Goal: Transaction & Acquisition: Purchase product/service

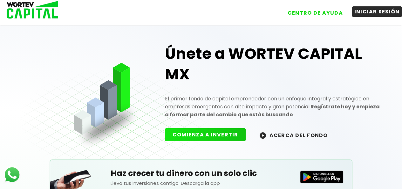
click at [372, 9] on button "INICIAR SESIÓN" at bounding box center [377, 11] width 51 height 10
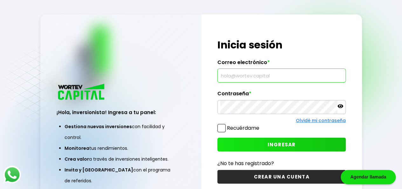
drag, startPoint x: 236, startPoint y: 80, endPoint x: 241, endPoint y: 81, distance: 4.8
click at [239, 81] on input "text" at bounding box center [281, 75] width 123 height 13
type input "[EMAIL_ADDRESS][DOMAIN_NAME]"
click at [269, 141] on button "INGRESAR" at bounding box center [282, 144] width 129 height 14
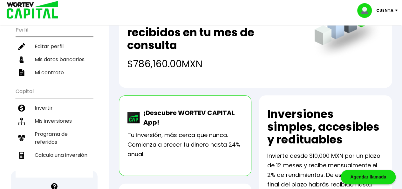
scroll to position [64, 0]
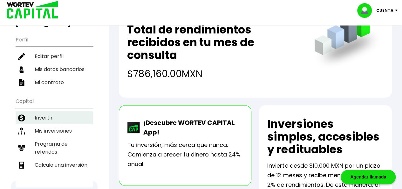
click at [41, 112] on li "Invertir" at bounding box center [54, 117] width 77 height 13
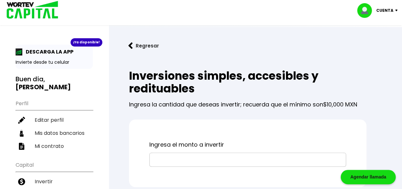
click at [171, 159] on input "text" at bounding box center [247, 159] width 191 height 13
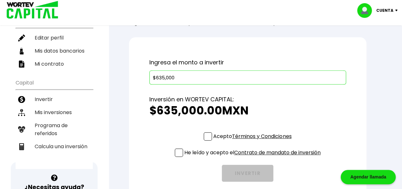
scroll to position [95, 0]
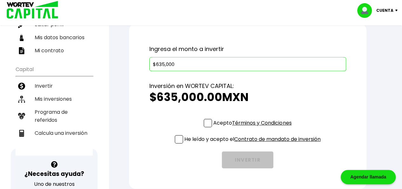
type input "$635,000"
click at [207, 121] on span at bounding box center [208, 123] width 8 height 8
click at [254, 128] on input "Acepto Términos y Condiciones" at bounding box center [254, 128] width 0 height 0
click at [176, 137] on span at bounding box center [179, 139] width 8 height 8
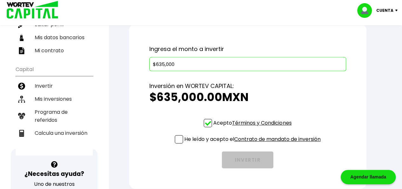
click at [254, 144] on input "He leído y acepto el Contrato de mandato de inversión" at bounding box center [254, 144] width 0 height 0
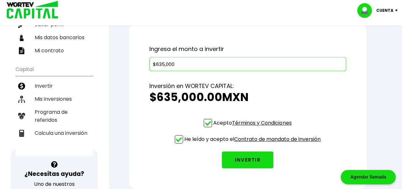
click at [242, 156] on button "INVERTIR" at bounding box center [248, 159] width 52 height 17
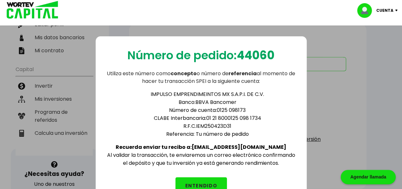
click at [200, 179] on button "ENTENDIDO" at bounding box center [202, 185] width 52 height 17
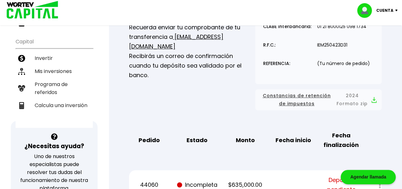
scroll to position [159, 0]
